Goal: Use online tool/utility: Use online tool/utility

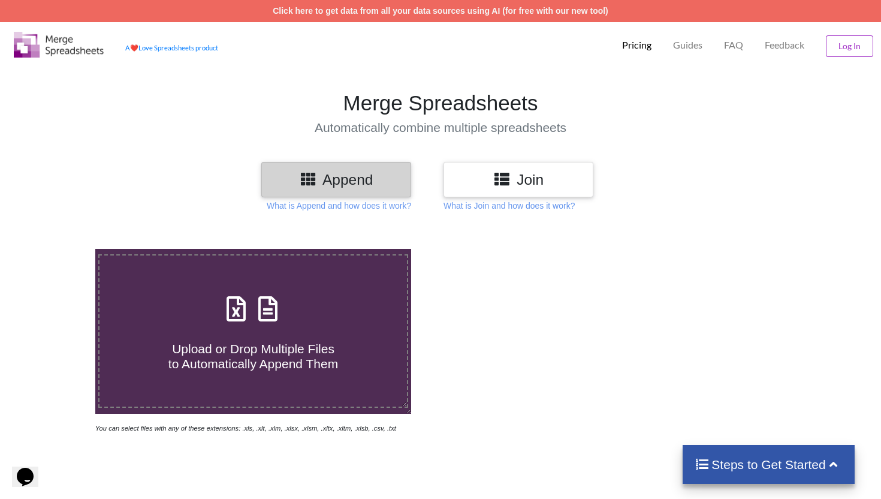
click at [541, 185] on h3 "Join" at bounding box center [519, 179] width 132 height 17
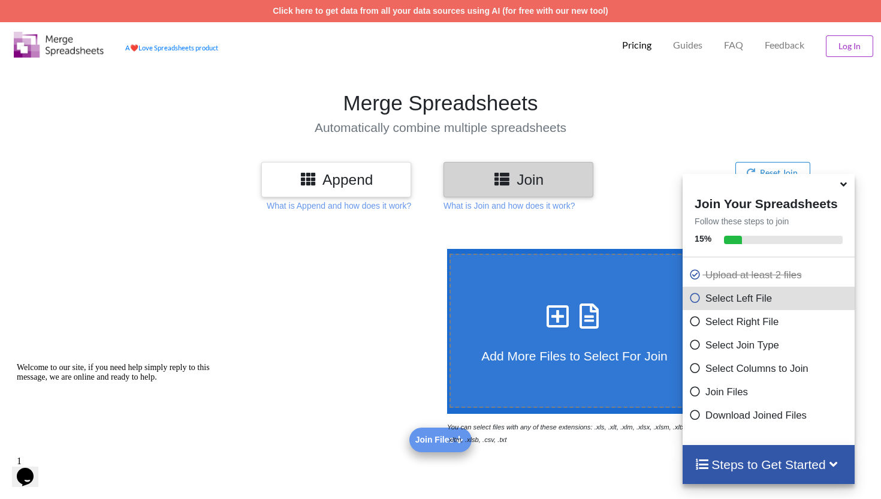
scroll to position [413, 0]
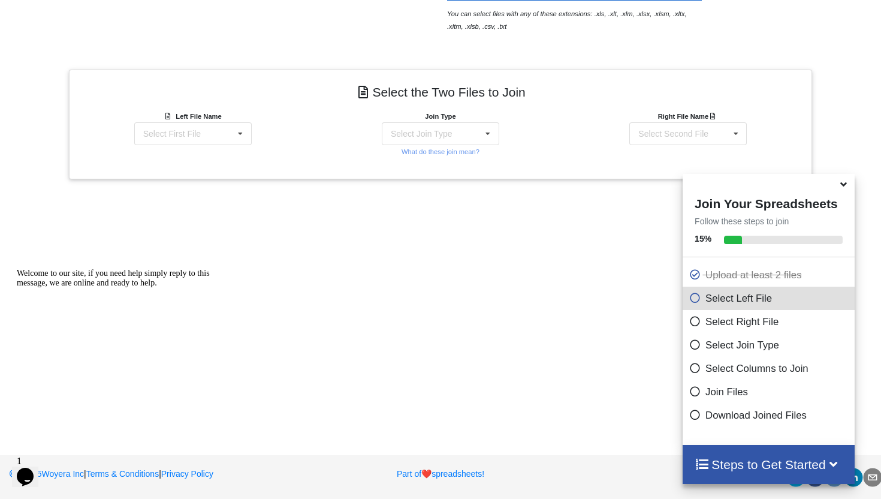
click at [839, 186] on icon at bounding box center [843, 182] width 13 height 11
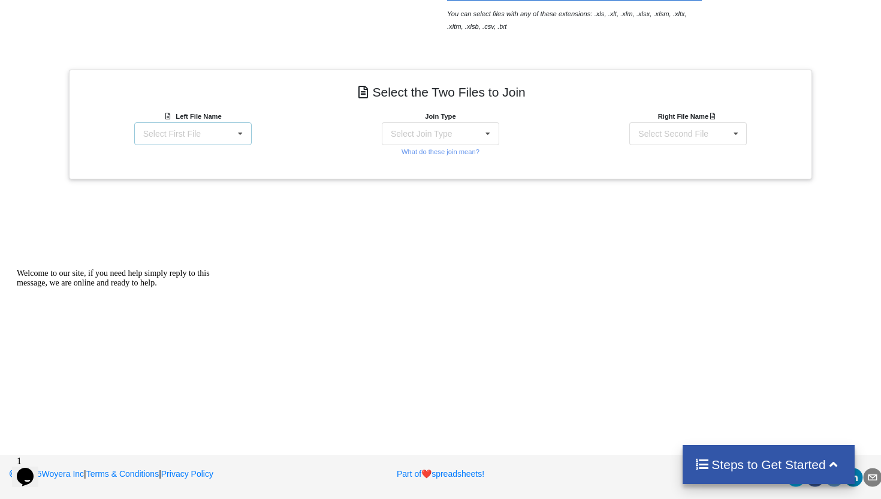
click at [204, 133] on div "Select First File matters [DATE] 00-57-41.csv Matter balance summary (10_10_202…" at bounding box center [192, 133] width 117 height 23
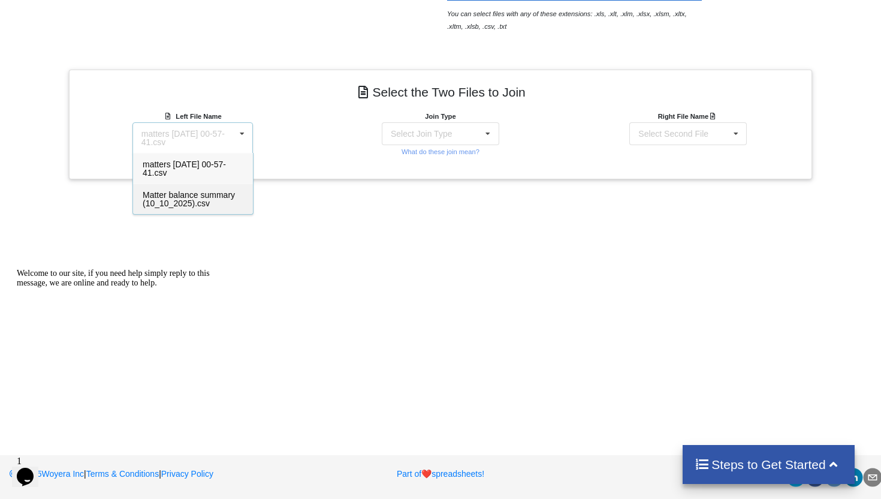
click at [197, 204] on span "Matter balance summary (10_10_2025).csv" at bounding box center [189, 199] width 92 height 18
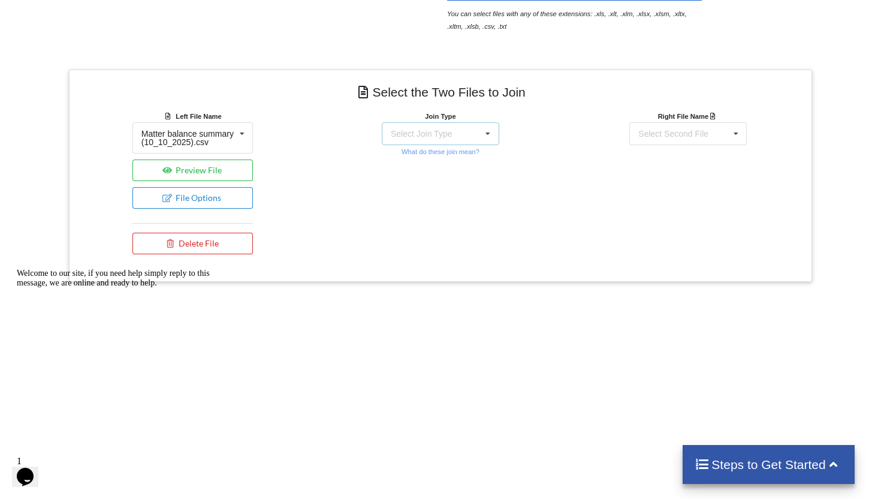
click at [452, 137] on div "Select Join Type" at bounding box center [421, 133] width 61 height 8
click at [432, 160] on span "INNER JOIN" at bounding box center [434, 164] width 47 height 10
click at [686, 139] on div "Select Second File matters [DATE] 00-57-41.csv Matter balance summary (10_10_20…" at bounding box center [687, 133] width 117 height 23
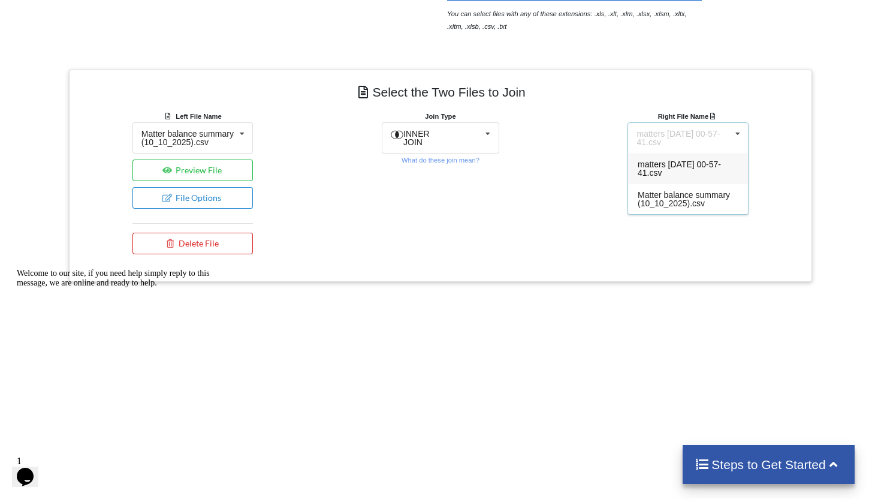
click at [679, 168] on div "matters [DATE] 00-57-41.csv" at bounding box center [688, 168] width 120 height 31
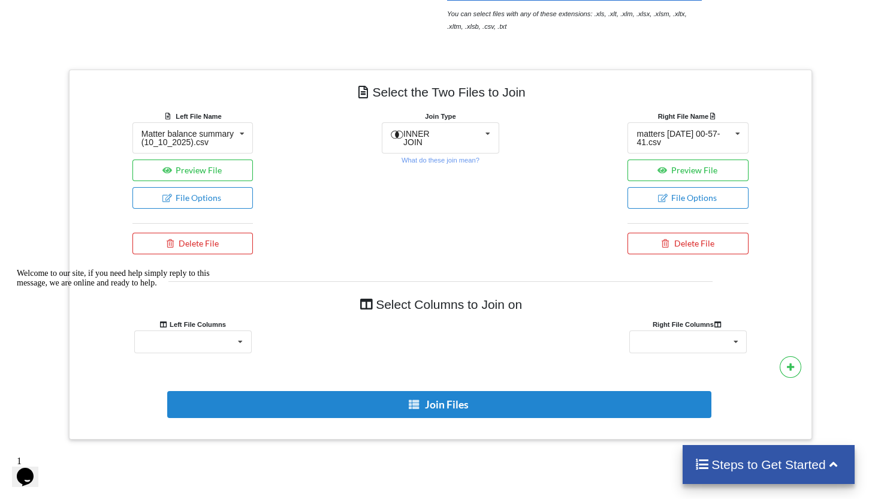
click at [219, 269] on div at bounding box center [125, 269] width 216 height 0
click at [17, 269] on icon "Chat attention grabber" at bounding box center [17, 269] width 0 height 0
click at [203, 353] on div "Responsible Attorney Client Accounts Receivable Time In Progress Expense In Pro…" at bounding box center [192, 341] width 117 height 23
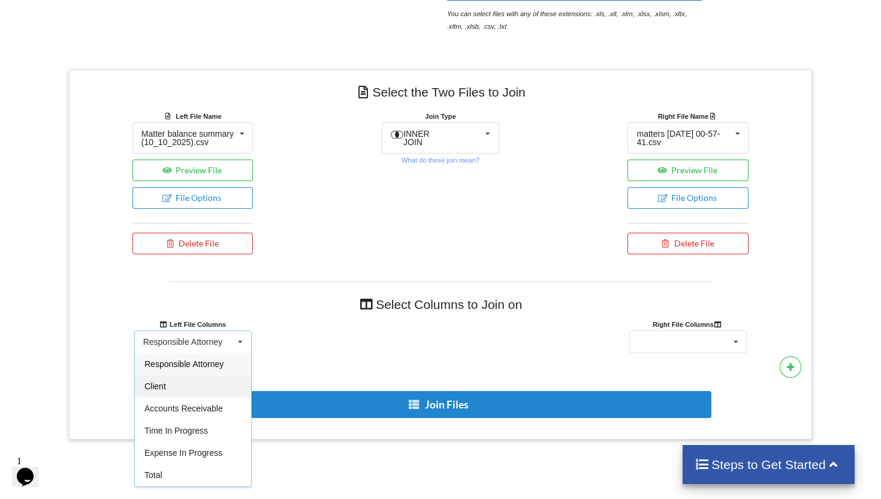
click at [180, 393] on div "Client" at bounding box center [193, 386] width 116 height 22
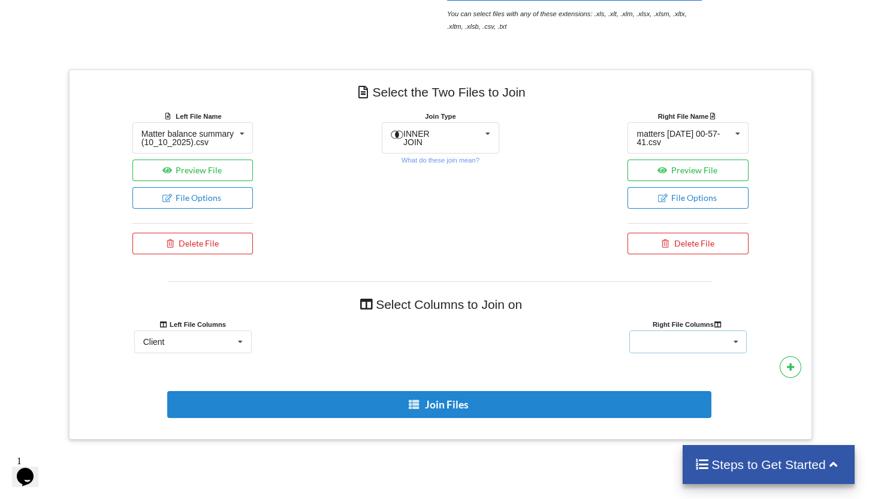
click at [702, 351] on div "Client Name Client Location Minimum Threshold Refill Request Due Hold/Lock No R…" at bounding box center [687, 341] width 117 height 23
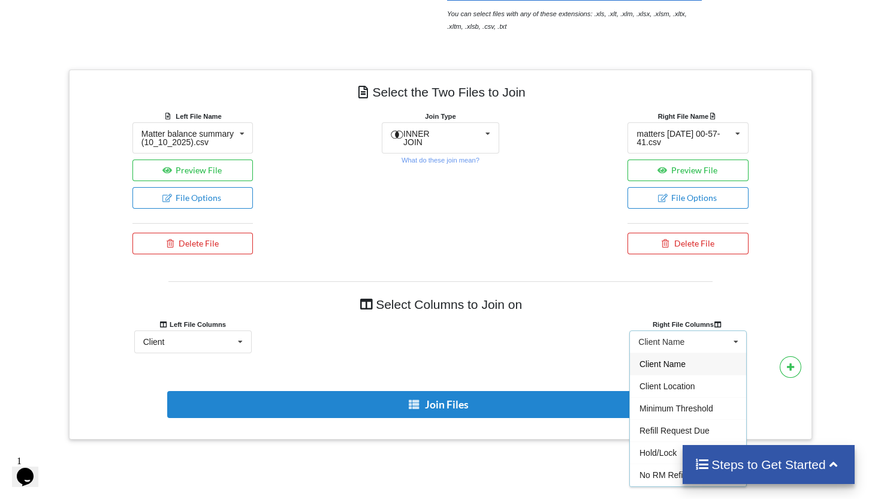
click at [677, 369] on span "Client Name" at bounding box center [663, 364] width 46 height 10
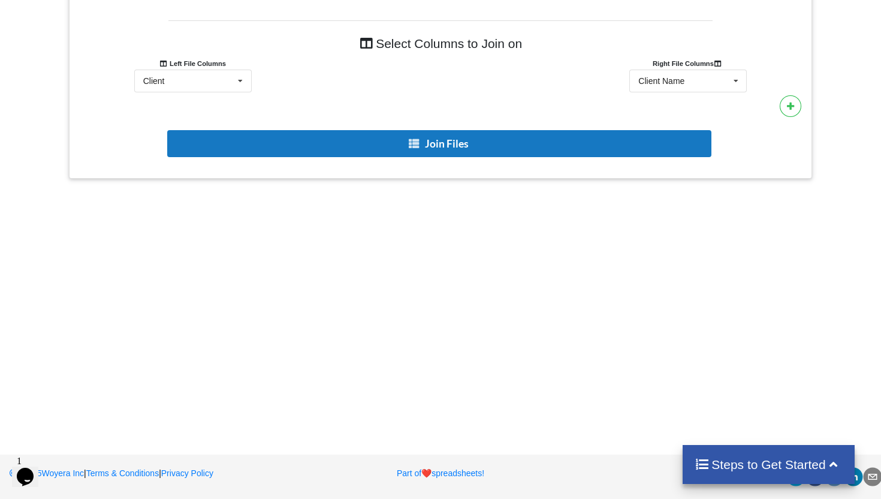
scroll to position [706, 0]
click at [457, 149] on button "Join Files" at bounding box center [439, 143] width 544 height 27
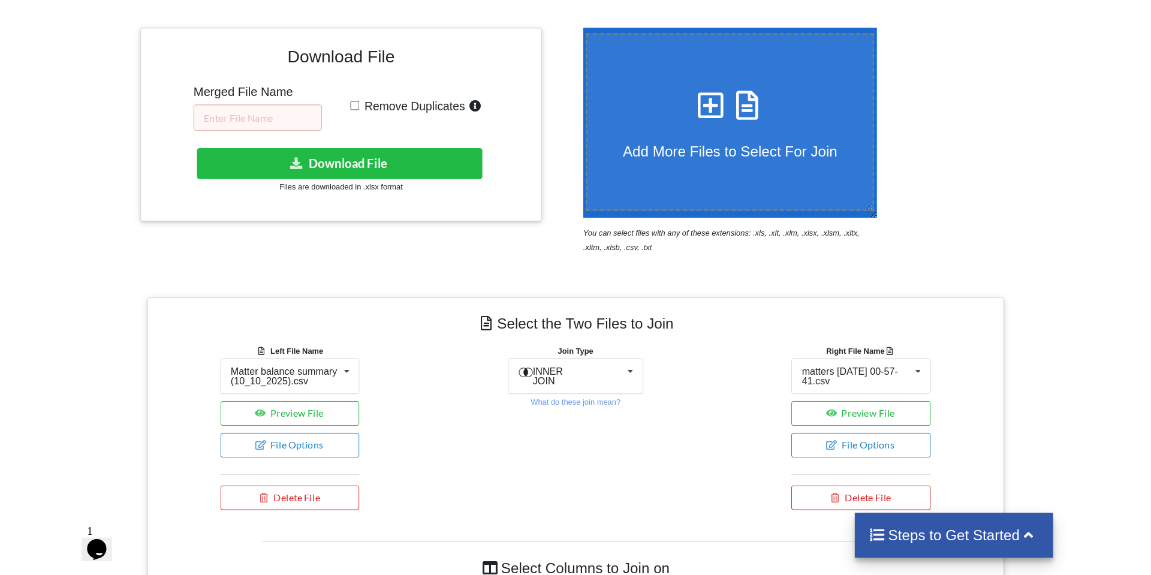
scroll to position [146, 0]
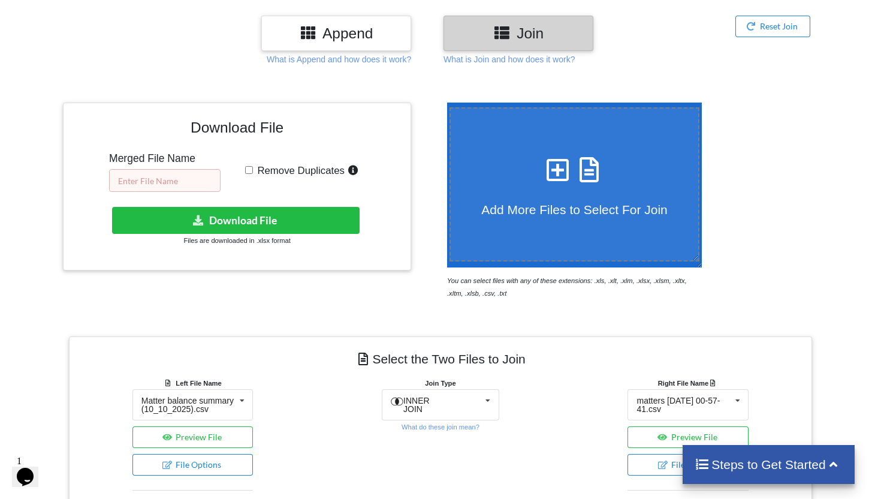
click at [188, 181] on input "text" at bounding box center [165, 180] width 112 height 23
type input "10.10 RM"
click at [249, 168] on input "Remove Duplicates" at bounding box center [249, 170] width 8 height 8
checkbox input "true"
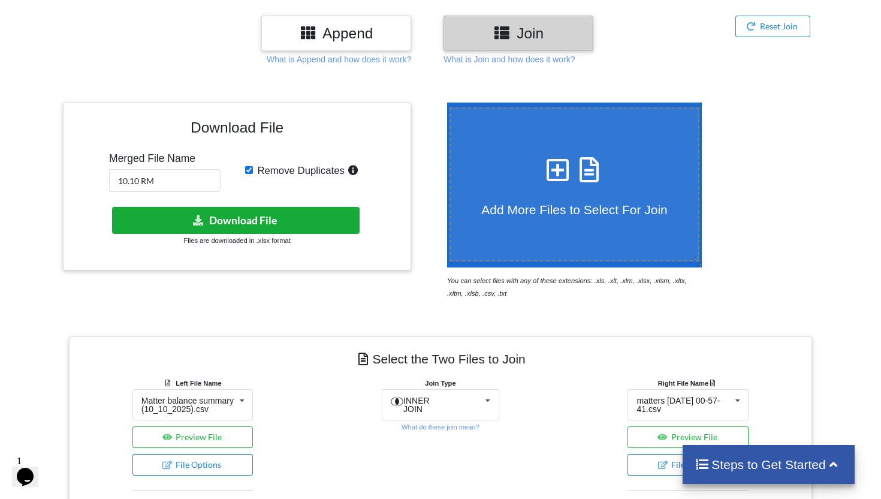
click at [273, 216] on button "Download File" at bounding box center [236, 220] width 248 height 27
